Goal: Find specific page/section: Find specific page/section

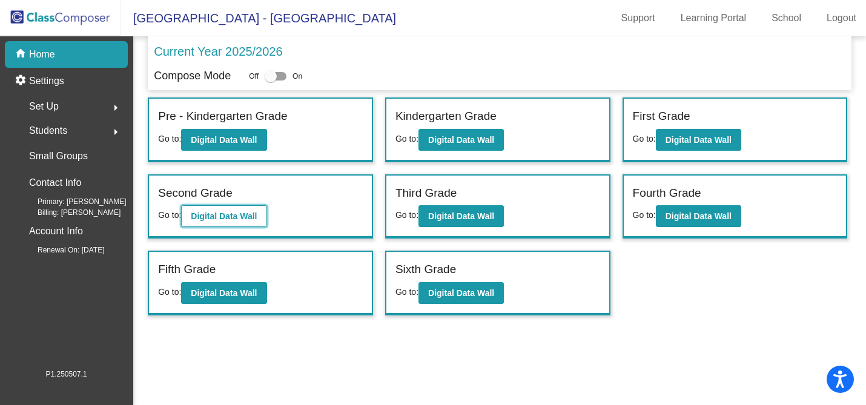
click at [221, 214] on b "Digital Data Wall" at bounding box center [224, 216] width 66 height 10
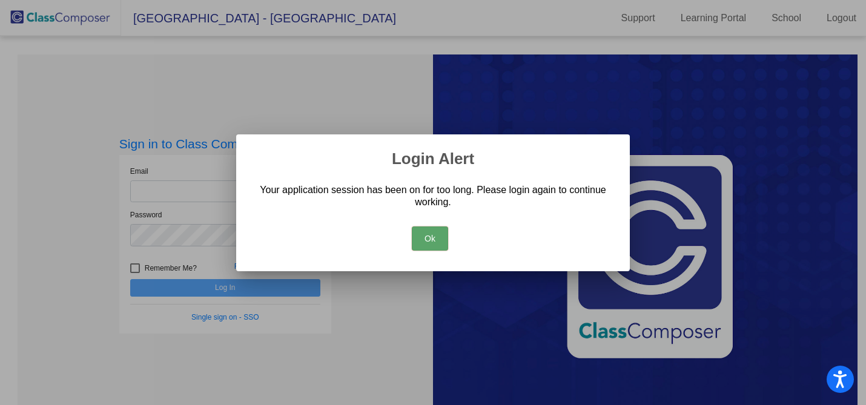
click at [434, 237] on button "Ok" at bounding box center [430, 239] width 36 height 24
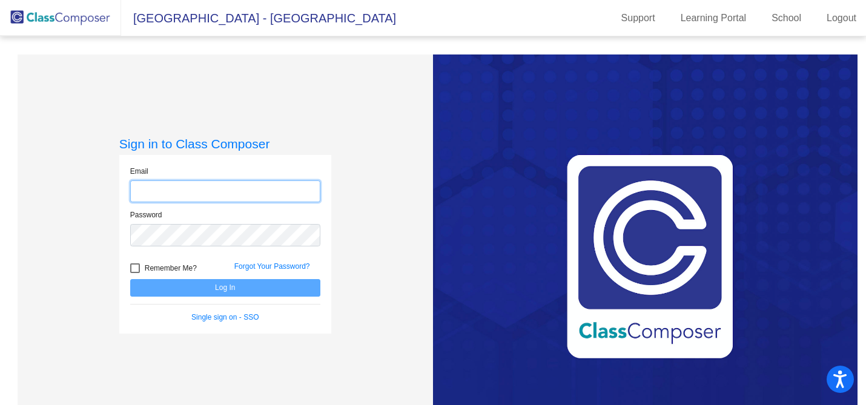
click at [280, 193] on input "email" at bounding box center [225, 192] width 190 height 22
type input "[EMAIL_ADDRESS][DOMAIN_NAME]"
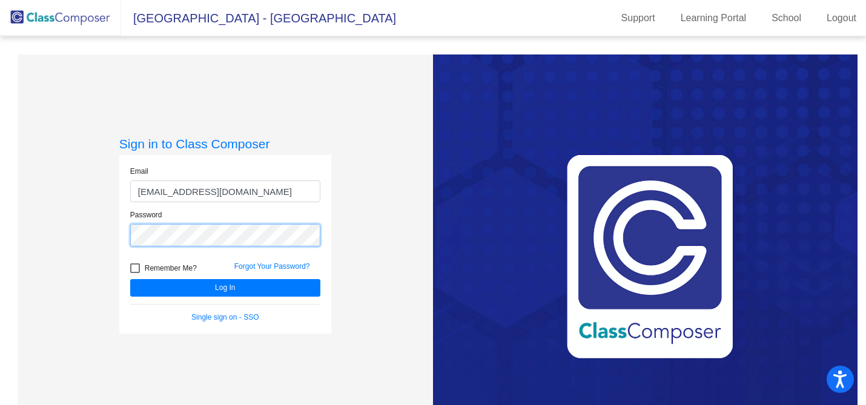
click at [130, 279] on button "Log In" at bounding box center [225, 288] width 190 height 18
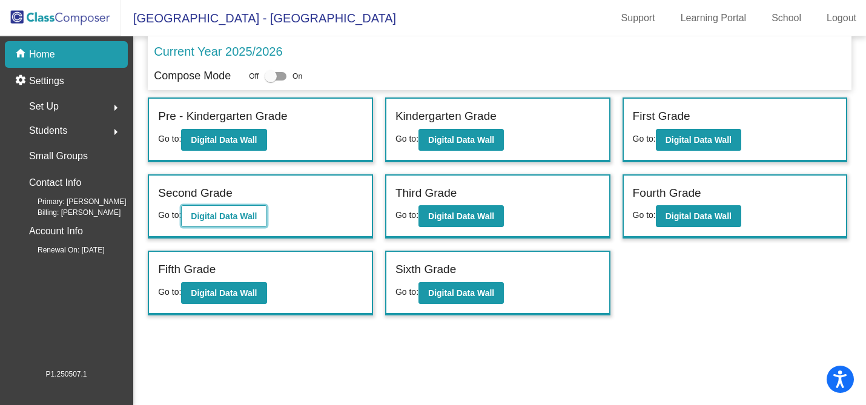
click at [226, 219] on b "Digital Data Wall" at bounding box center [224, 216] width 66 height 10
click at [71, 129] on div "Students arrow_right" at bounding box center [70, 131] width 116 height 24
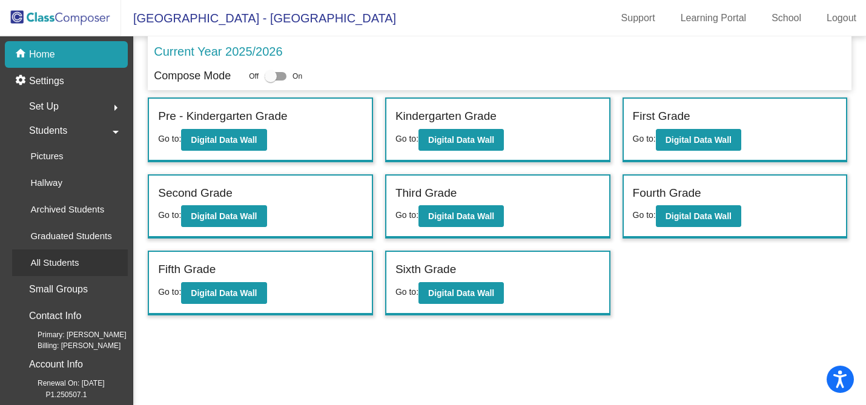
click at [53, 263] on p "All Students" at bounding box center [54, 263] width 48 height 15
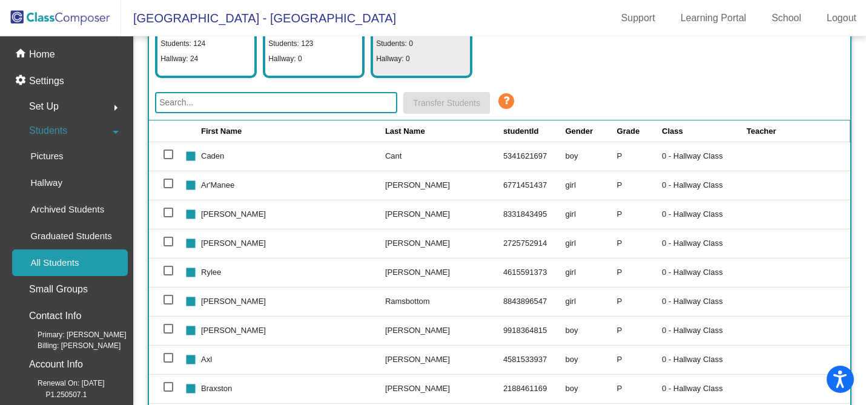
scroll to position [220, 0]
click at [271, 98] on input "text" at bounding box center [276, 101] width 242 height 21
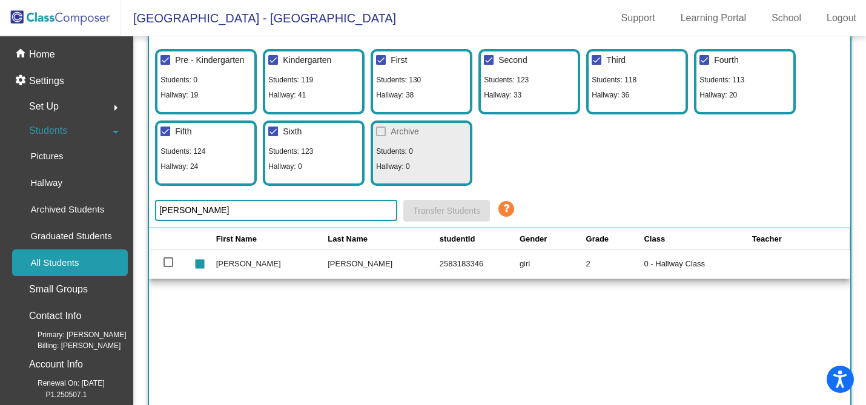
scroll to position [115, 0]
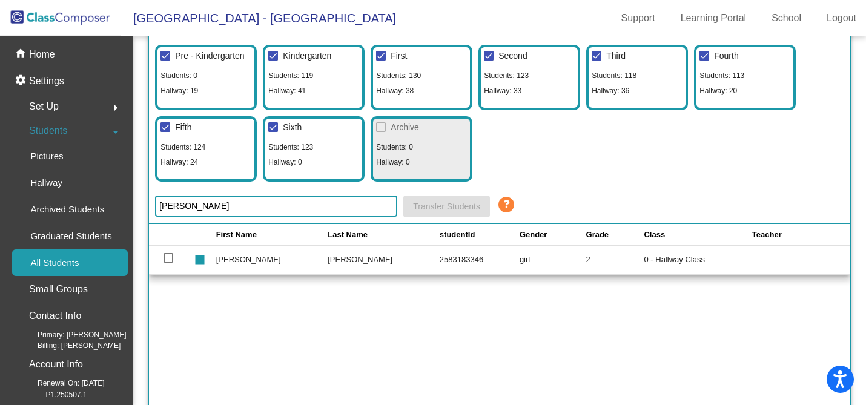
type input "[PERSON_NAME]"
click at [46, 53] on p "Home" at bounding box center [42, 54] width 26 height 15
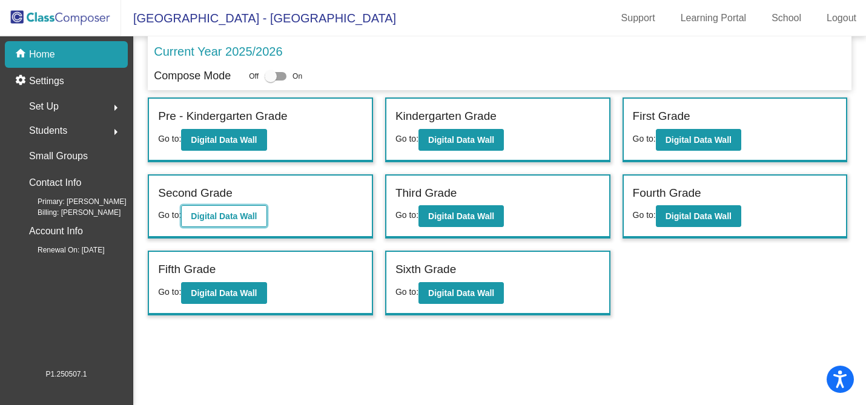
click at [234, 211] on b "Digital Data Wall" at bounding box center [224, 216] width 66 height 10
